Goal: Find specific page/section: Find specific page/section

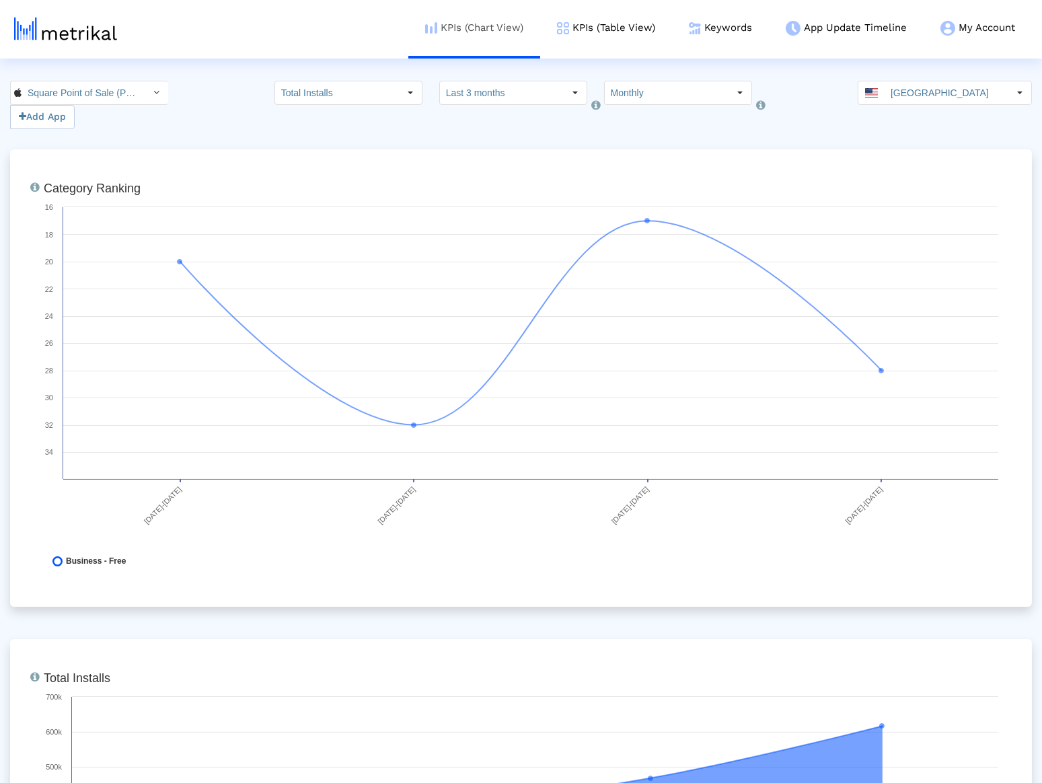
click at [533, 37] on link "KPIs (Chart View)" at bounding box center [474, 28] width 132 height 56
click at [589, 36] on link "KPIs (Table View)" at bounding box center [606, 28] width 132 height 56
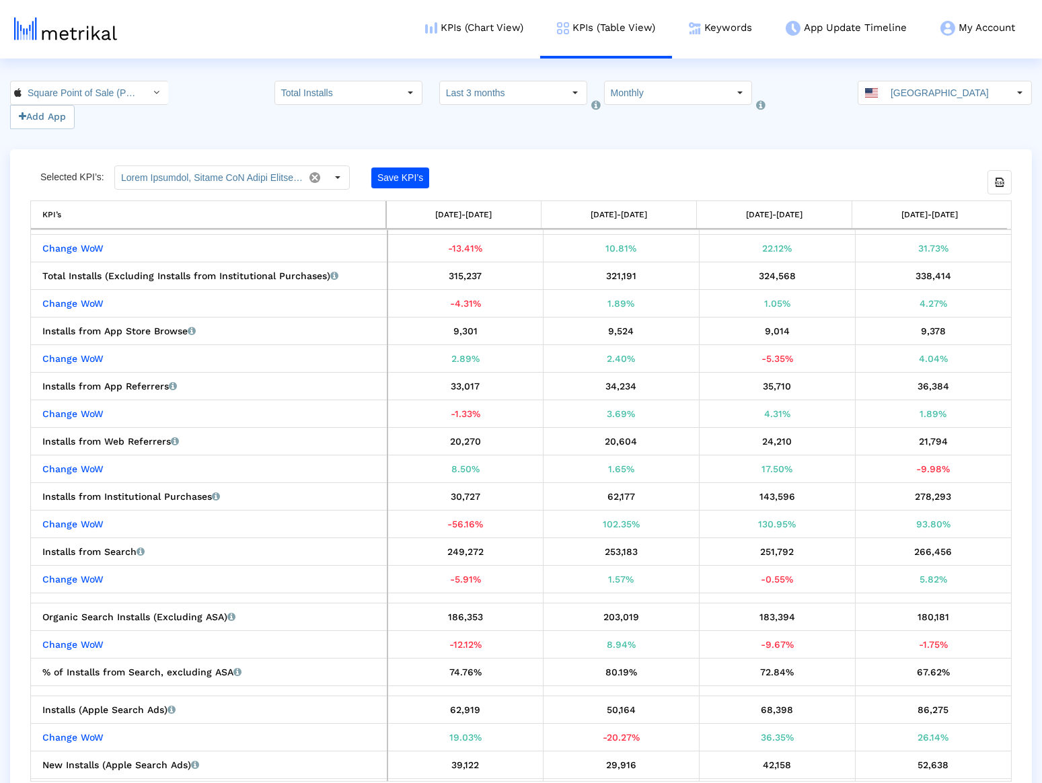
scroll to position [44, 0]
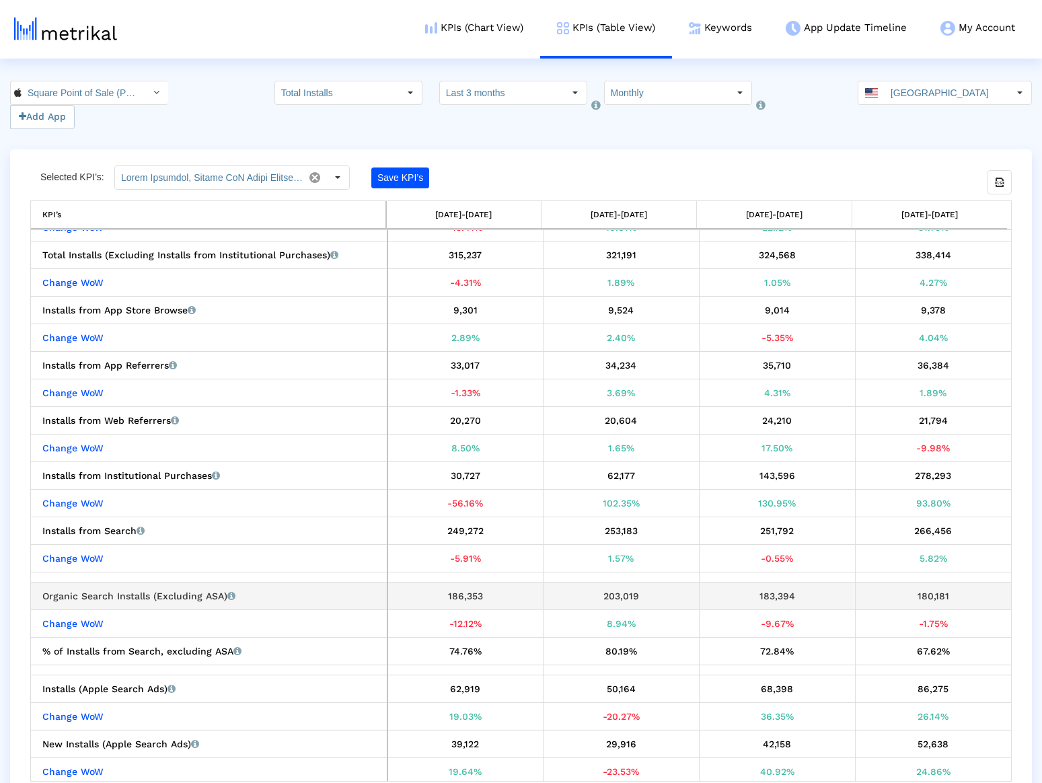
click at [923, 593] on div "180,181" at bounding box center [934, 595] width 146 height 17
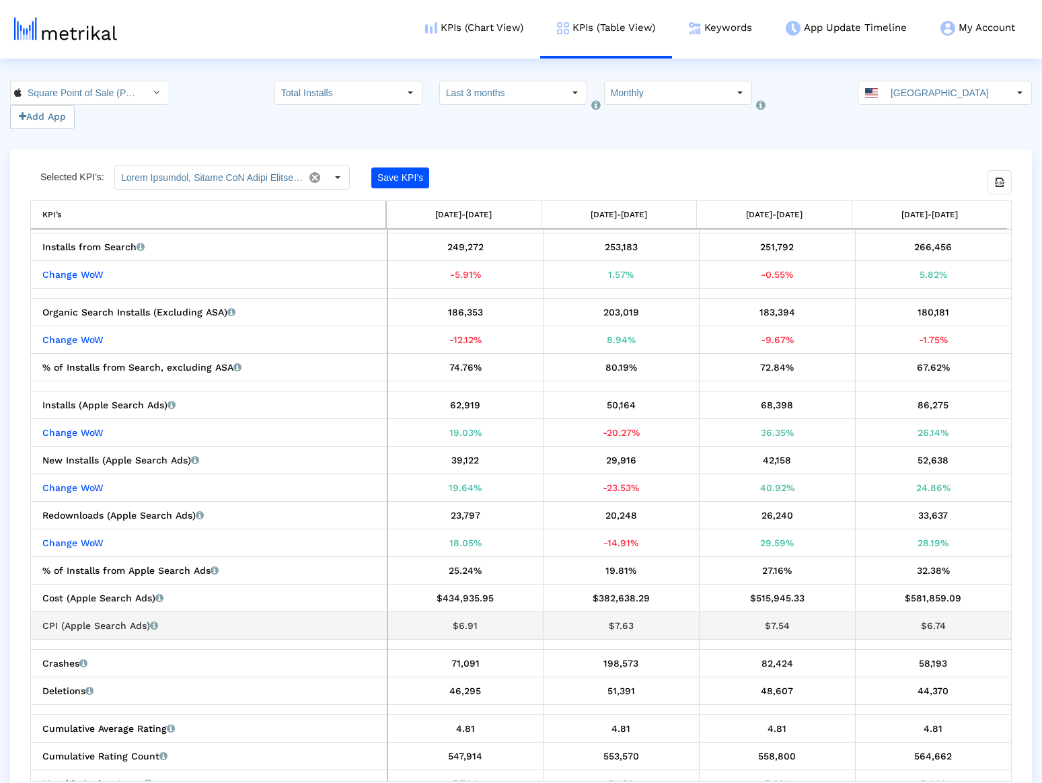
scroll to position [330, 0]
